Goal: Navigation & Orientation: Understand site structure

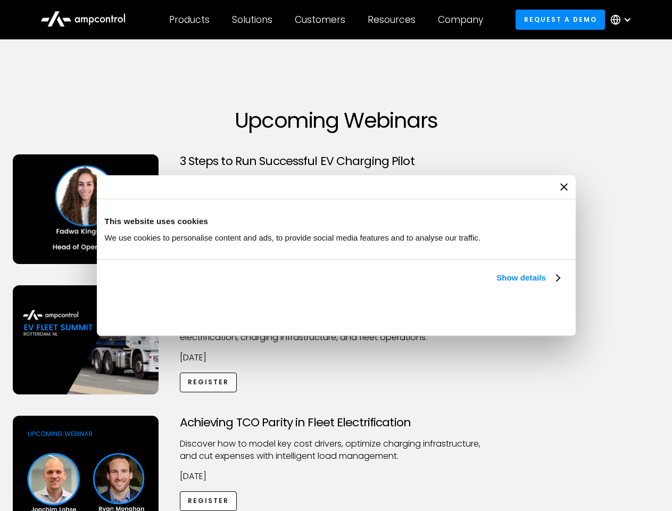
click at [496, 284] on link "Show details" at bounding box center [527, 277] width 63 height 13
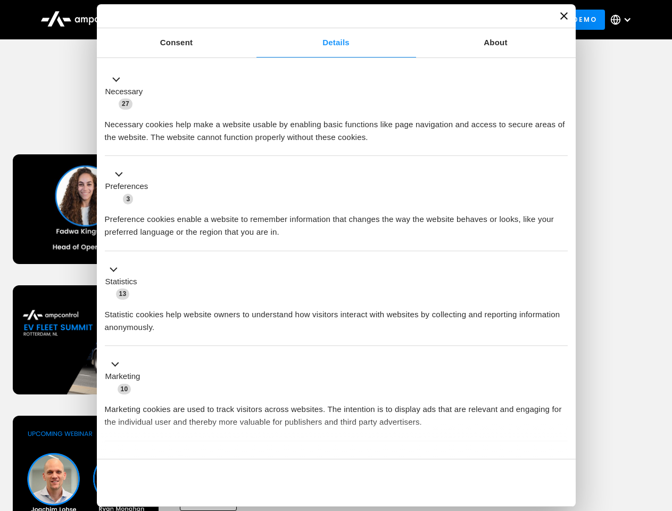
click at [561, 440] on div "Consent Details [#IABV2SETTINGS#] About This website uses cookies We use cookie…" at bounding box center [336, 255] width 479 height 502
click at [660, 429] on div "Achieving TCO Parity in Fleet Electrification Discover how to model key cost dr…" at bounding box center [336, 498] width 668 height 167
click at [327, 20] on div "Customers" at bounding box center [320, 20] width 51 height 12
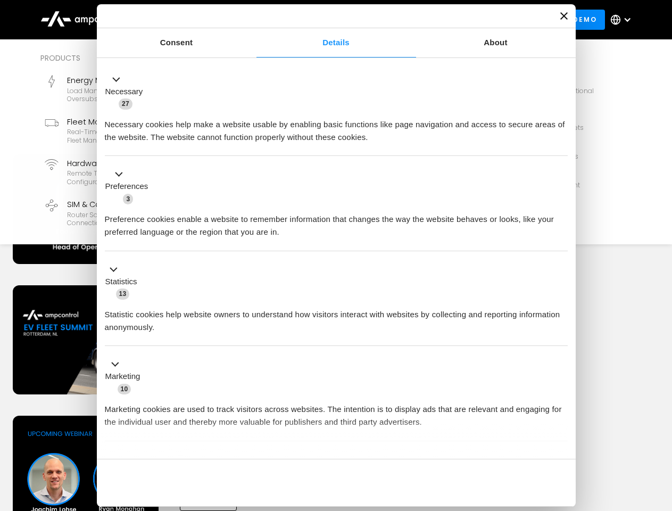
click at [189, 20] on div "Products" at bounding box center [189, 20] width 40 height 12
click at [253, 20] on div "Solutions" at bounding box center [252, 20] width 40 height 12
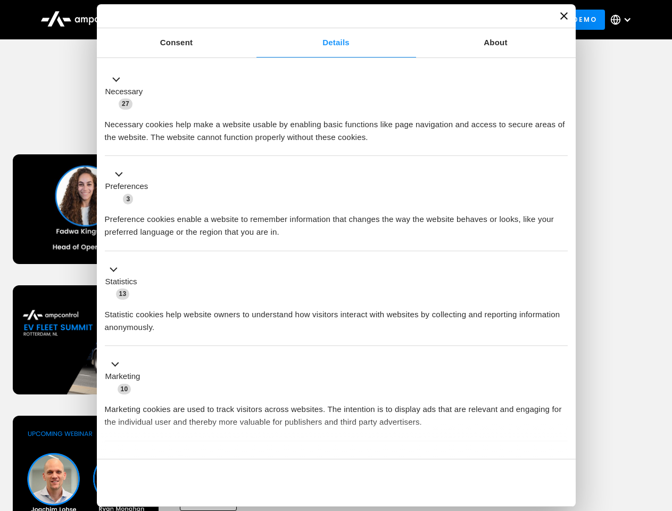
click at [322, 20] on div "Customers" at bounding box center [320, 20] width 51 height 12
click at [394, 20] on div "Resources" at bounding box center [392, 20] width 48 height 12
click at [464, 20] on div "Company" at bounding box center [460, 20] width 45 height 12
click at [623, 20] on div at bounding box center [627, 19] width 9 height 9
